Goal: Find specific page/section: Find specific page/section

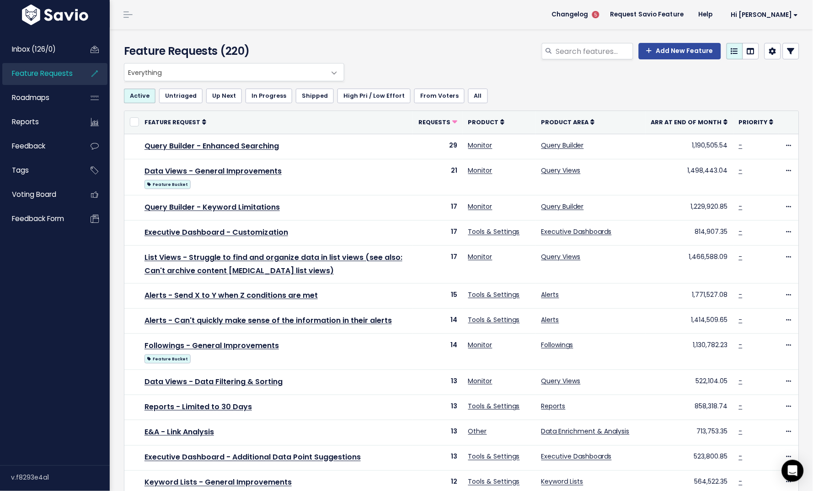
click at [224, 67] on span "Everything" at bounding box center [224, 72] width 201 height 17
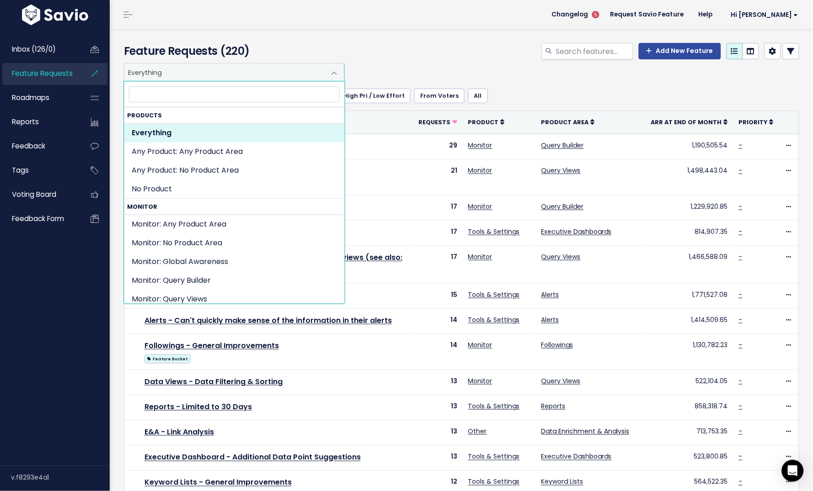
click at [224, 68] on span "Everything" at bounding box center [224, 72] width 201 height 17
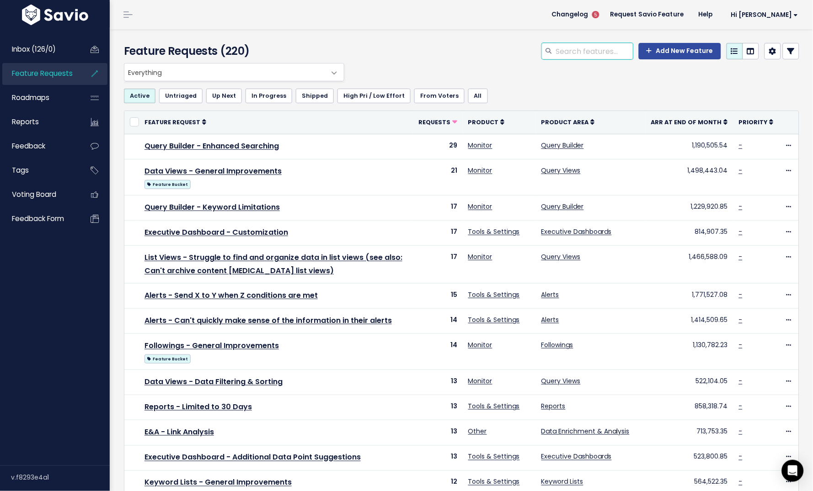
click at [595, 55] on input "search" at bounding box center [594, 51] width 78 height 16
type input "dossiers"
